Goal: Obtain resource: Download file/media

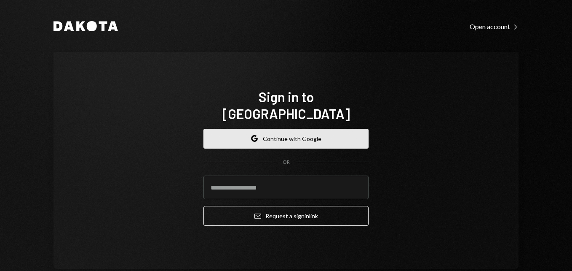
click at [299, 129] on button "Google Continue with Google" at bounding box center [286, 139] width 165 height 20
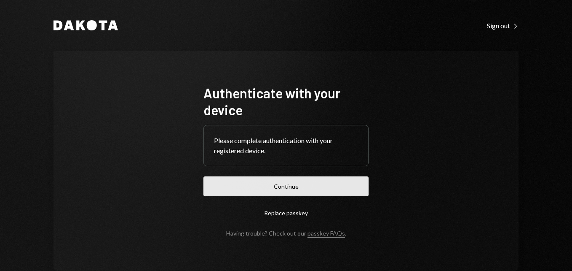
click at [304, 181] on button "Continue" at bounding box center [286, 186] width 165 height 20
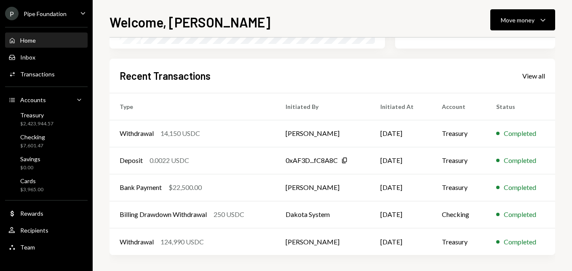
scroll to position [197, 0]
click at [533, 76] on div "View all" at bounding box center [534, 75] width 23 height 8
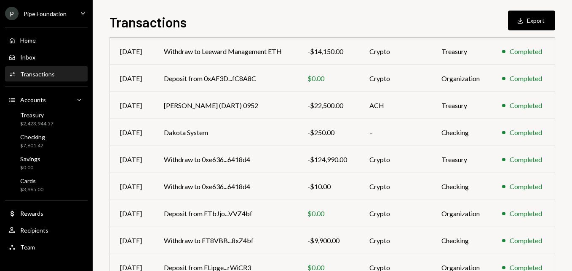
scroll to position [84, 0]
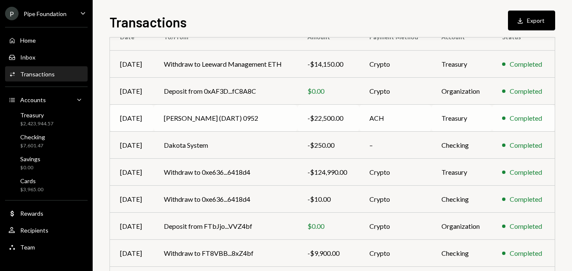
click at [286, 118] on td "[PERSON_NAME] (DART) 0952" at bounding box center [226, 118] width 144 height 27
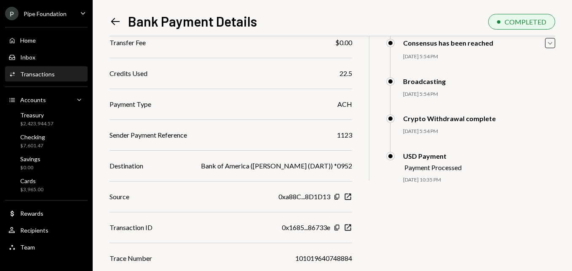
scroll to position [150, 0]
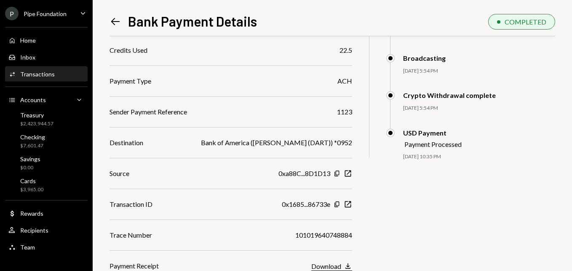
click at [330, 265] on div "Download" at bounding box center [326, 266] width 30 height 8
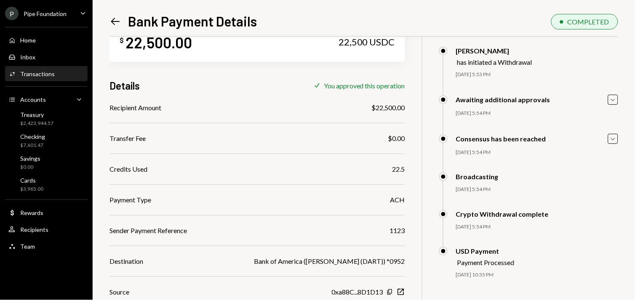
scroll to position [47, 0]
